Goal: Information Seeking & Learning: Learn about a topic

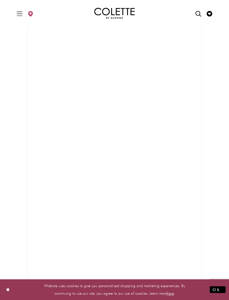
click at [20, 14] on icon "Toggle Main Navigation Menu" at bounding box center [20, 14] width 6 height 6
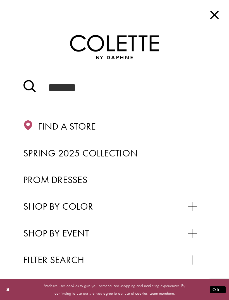
click at [82, 178] on span "Prom Dresses" at bounding box center [55, 179] width 64 height 12
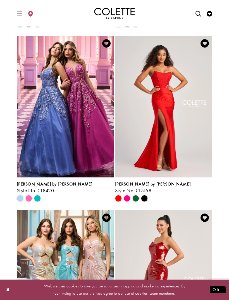
scroll to position [992, 0]
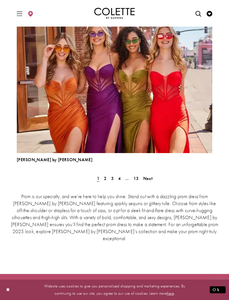
click at [150, 180] on span "Next" at bounding box center [148, 178] width 9 height 6
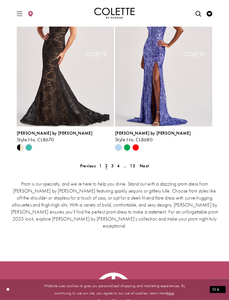
scroll to position [1231, 0]
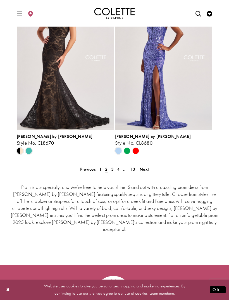
click at [148, 170] on span "Next" at bounding box center [144, 169] width 9 height 6
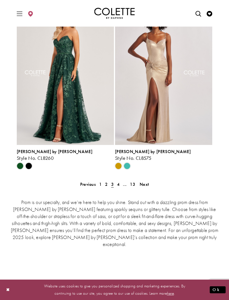
scroll to position [1219, 0]
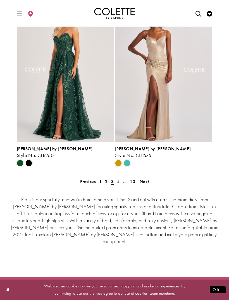
click at [143, 183] on span "Next" at bounding box center [144, 182] width 9 height 6
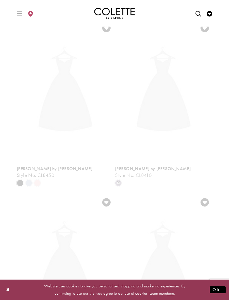
scroll to position [146, 0]
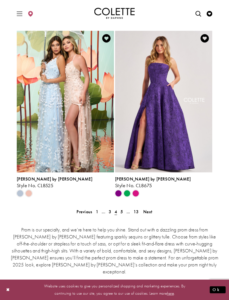
click at [145, 213] on span "Next" at bounding box center [148, 212] width 9 height 6
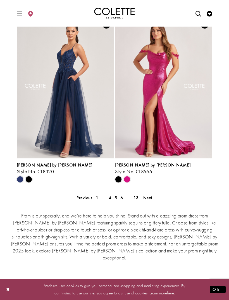
scroll to position [1213, 0]
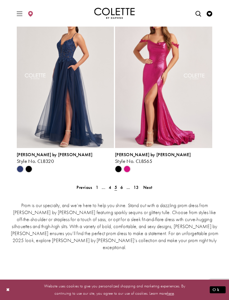
click at [153, 186] on link "Next" at bounding box center [148, 187] width 13 height 8
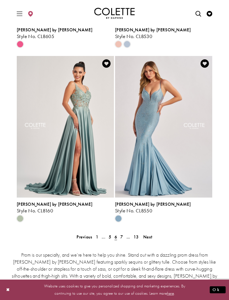
scroll to position [1164, 0]
click at [151, 236] on span "Next" at bounding box center [148, 237] width 9 height 6
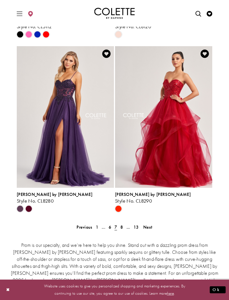
scroll to position [1173, 0]
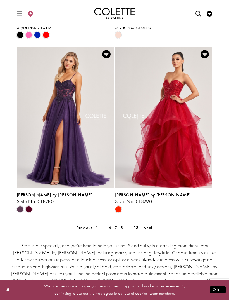
click at [153, 227] on link "Next" at bounding box center [148, 228] width 13 height 8
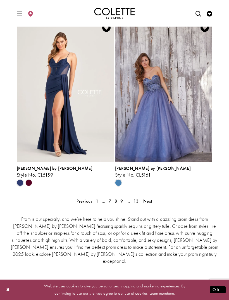
scroll to position [1201, 0]
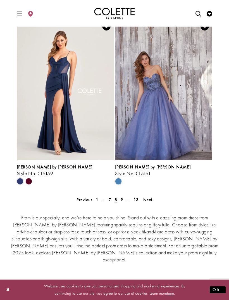
click at [151, 201] on span "Next" at bounding box center [148, 200] width 9 height 6
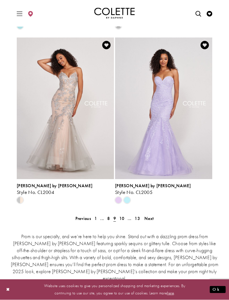
scroll to position [1183, 0]
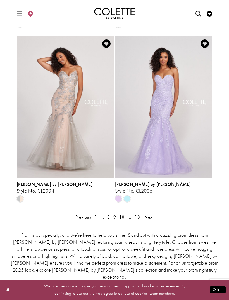
click at [149, 215] on span "Next" at bounding box center [149, 217] width 9 height 6
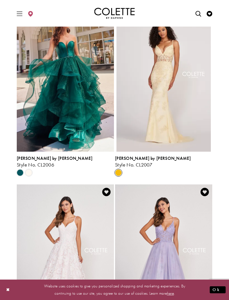
scroll to position [163, 0]
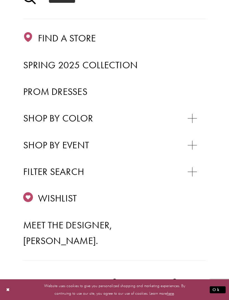
scroll to position [88, 0]
click at [127, 64] on span "Spring 2025 Collection" at bounding box center [80, 64] width 115 height 12
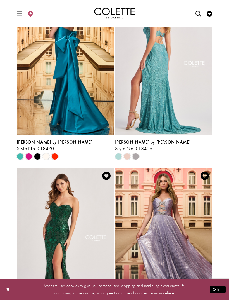
scroll to position [145, 0]
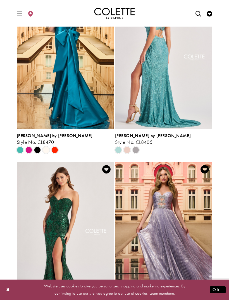
click at [190, 105] on img "Visit Colette by Daphne Style No. CL8405 Page" at bounding box center [163, 58] width 97 height 142
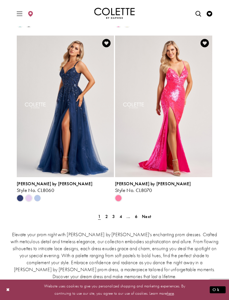
scroll to position [1140, 0]
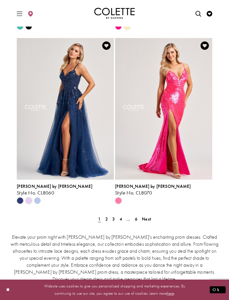
click at [148, 216] on span "Next" at bounding box center [146, 219] width 9 height 6
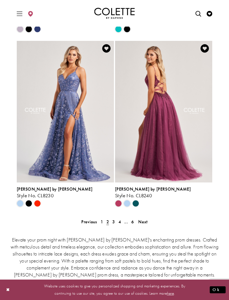
scroll to position [1137, 0]
click at [143, 219] on span "Next" at bounding box center [142, 222] width 9 height 6
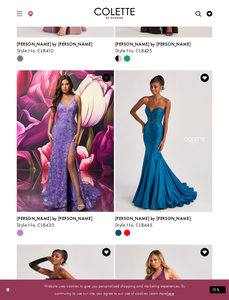
scroll to position [934, 0]
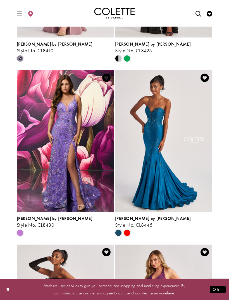
click at [79, 181] on img "Visit Colette by Daphne Style No. CL8430 Page" at bounding box center [65, 142] width 97 height 142
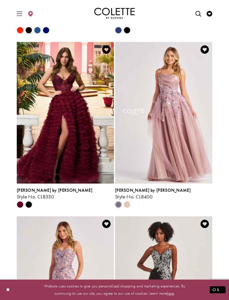
scroll to position [613, 0]
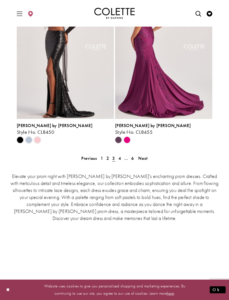
click at [148, 154] on link "Next" at bounding box center [143, 158] width 13 height 8
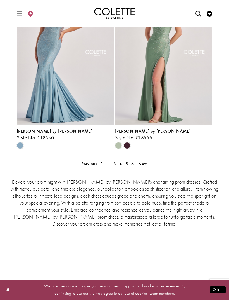
scroll to position [1196, 0]
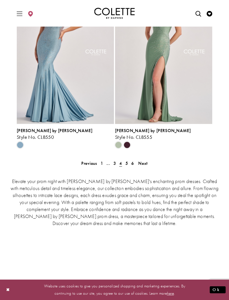
click at [148, 159] on link "Next" at bounding box center [143, 163] width 13 height 8
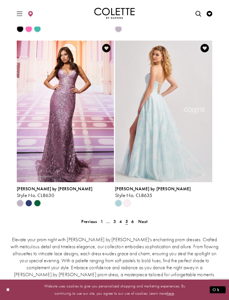
scroll to position [1156, 0]
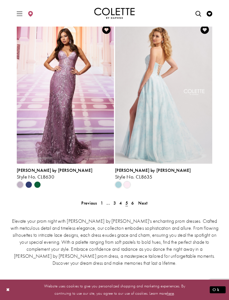
click at [146, 200] on span "Next" at bounding box center [142, 203] width 9 height 6
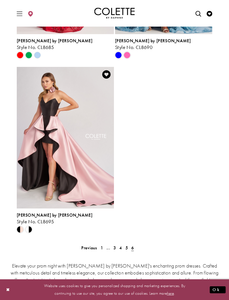
scroll to position [964, 0]
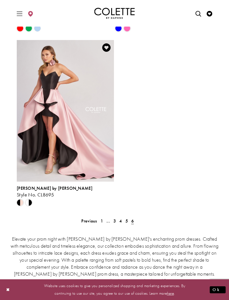
click at [186, 217] on ul "Previous 1 ... 3 4 5 6 Next" at bounding box center [114, 221] width 199 height 8
click at [105, 217] on link "..." at bounding box center [108, 221] width 7 height 8
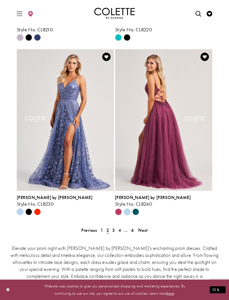
scroll to position [1129, 0]
click at [46, 194] on span "[PERSON_NAME] by [PERSON_NAME]" at bounding box center [55, 197] width 76 height 6
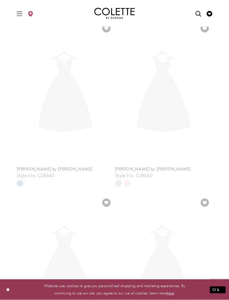
scroll to position [94, 0]
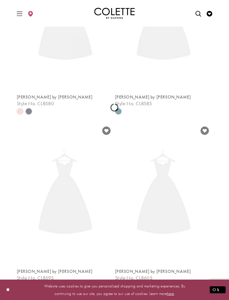
scroll to position [94, 0]
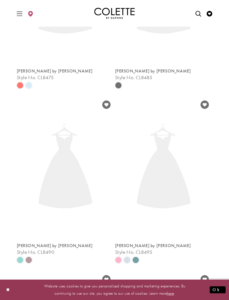
scroll to position [94, 0]
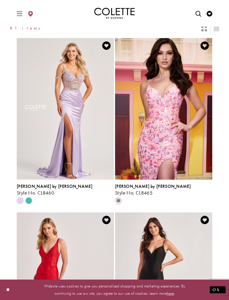
click at [16, 15] on span "Toggle Main Navigation Menu" at bounding box center [19, 13] width 8 height 15
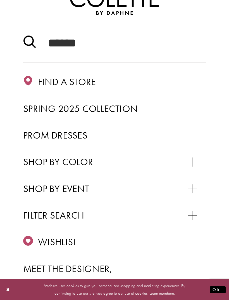
scroll to position [49, 0]
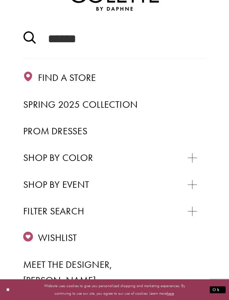
click at [84, 130] on span "Prom Dresses" at bounding box center [55, 131] width 64 height 12
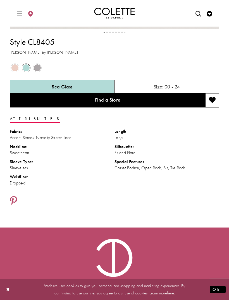
scroll to position [329, 0]
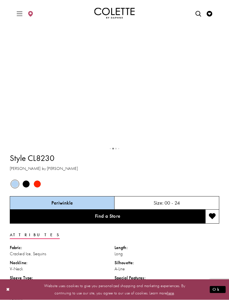
scroll to position [194, 0]
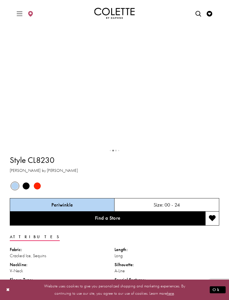
click at [29, 189] on span "Product color controls state depends on size chosen" at bounding box center [26, 185] width 7 height 7
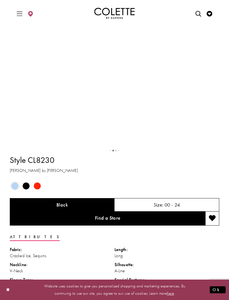
click at [29, 191] on div "Out of Stock" at bounding box center [26, 186] width 10 height 10
click at [30, 189] on span "Product color controls state depends on size chosen" at bounding box center [26, 185] width 7 height 7
click at [41, 191] on div "Out of Stock" at bounding box center [37, 186] width 10 height 10
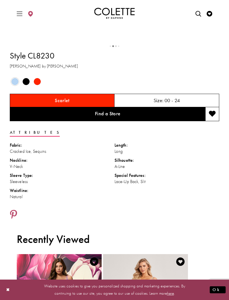
scroll to position [292, 0]
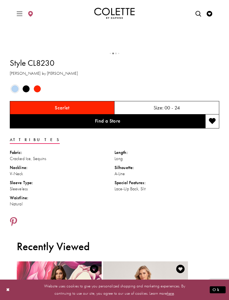
click at [29, 92] on span "Product color controls state depends on size chosen" at bounding box center [26, 88] width 7 height 7
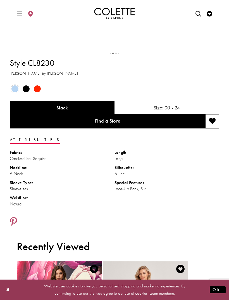
click at [16, 92] on span "Product color controls state depends on size chosen" at bounding box center [14, 88] width 7 height 7
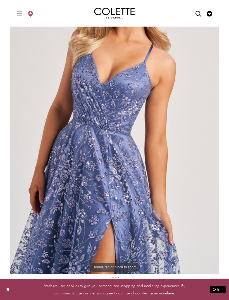
scroll to position [66, 0]
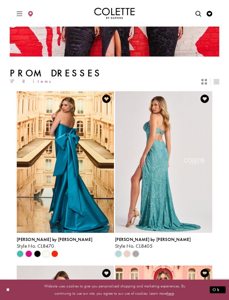
scroll to position [82, 0]
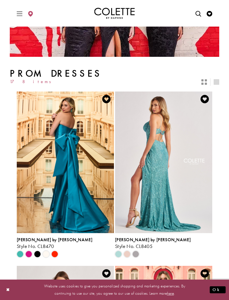
click at [27, 75] on h1 "Prom Dresses" at bounding box center [115, 73] width 210 height 11
click at [21, 77] on h1 "Prom Dresses" at bounding box center [115, 73] width 210 height 11
click at [32, 75] on h1 "Prom Dresses" at bounding box center [115, 73] width 210 height 11
click at [26, 79] on span "178 items" at bounding box center [32, 81] width 45 height 5
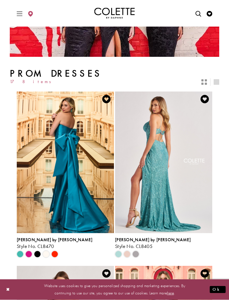
click at [24, 78] on h1 "Prom Dresses" at bounding box center [115, 73] width 210 height 11
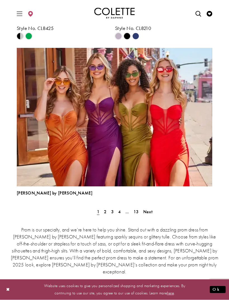
scroll to position [1512, 0]
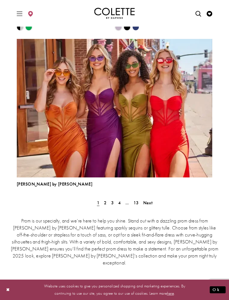
click at [154, 202] on link "Next" at bounding box center [148, 203] width 13 height 8
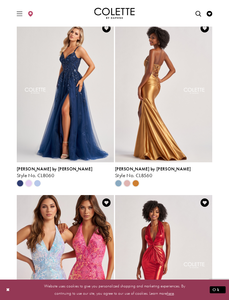
scroll to position [327, 0]
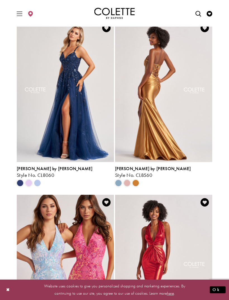
click at [25, 187] on div "Product List" at bounding box center [28, 183] width 9 height 9
click at [43, 173] on span "Style No. CL8060" at bounding box center [35, 175] width 37 height 6
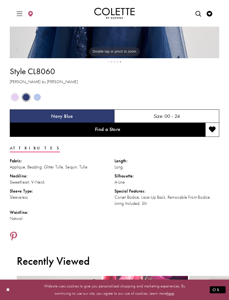
scroll to position [283, 0]
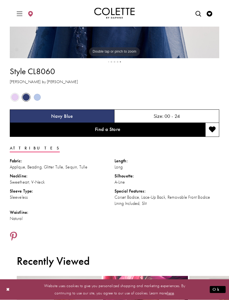
click at [17, 103] on div "Out of Stock" at bounding box center [15, 97] width 10 height 10
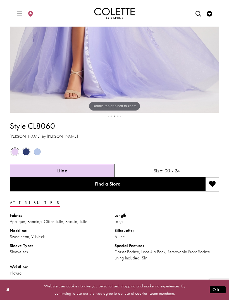
scroll to position [228, 0]
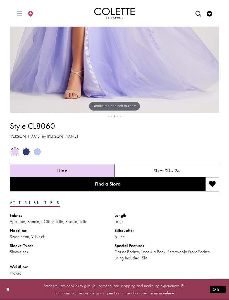
click at [16, 15] on span "Toggle Main Navigation Menu" at bounding box center [19, 13] width 8 height 15
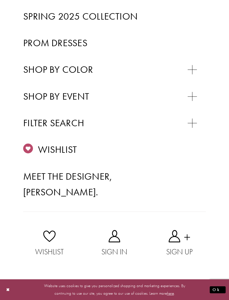
scroll to position [219, 0]
click at [63, 105] on span "ALL DRESSES" at bounding box center [54, 110] width 45 height 11
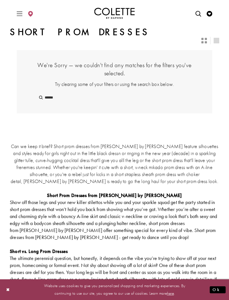
click at [154, 194] on strong "Short Prom Dresses from [PERSON_NAME] by [PERSON_NAME]" at bounding box center [114, 195] width 135 height 6
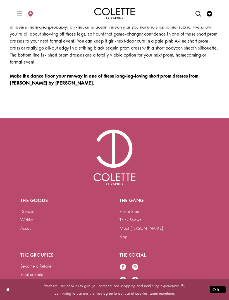
scroll to position [323, 0]
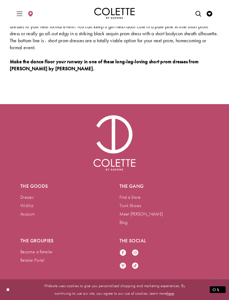
click at [31, 194] on link "Dresses" at bounding box center [26, 197] width 13 height 6
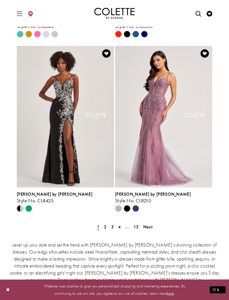
scroll to position [1051, 0]
click at [107, 222] on link "2" at bounding box center [105, 226] width 6 height 8
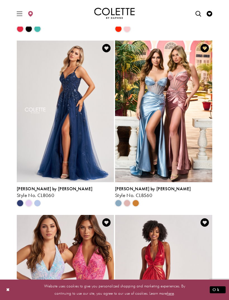
scroll to position [183, 0]
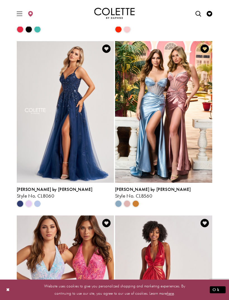
click at [45, 190] on span "[PERSON_NAME] by [PERSON_NAME]" at bounding box center [55, 189] width 76 height 6
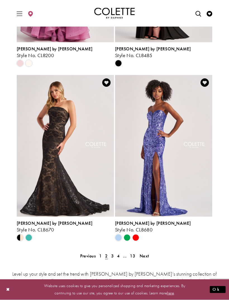
scroll to position [1021, 0]
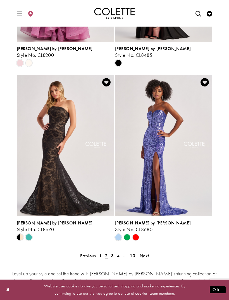
click at [116, 257] on link "4" at bounding box center [119, 256] width 6 height 8
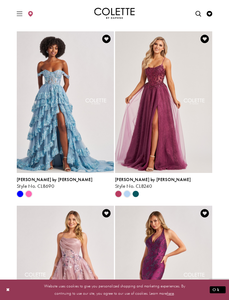
scroll to position [541, 0]
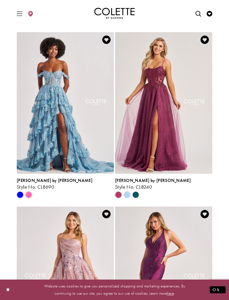
click at [143, 179] on span "[PERSON_NAME] by [PERSON_NAME]" at bounding box center [153, 180] width 76 height 6
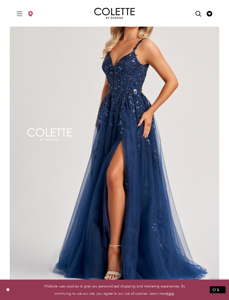
scroll to position [59, 0]
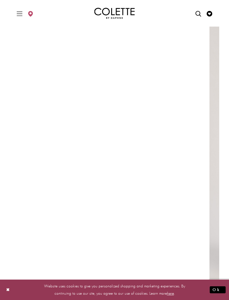
scroll to position [38, 0]
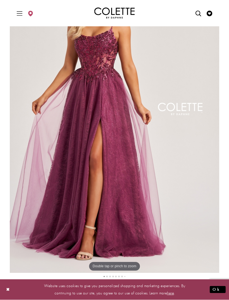
scroll to position [68, 0]
